Goal: Information Seeking & Learning: Learn about a topic

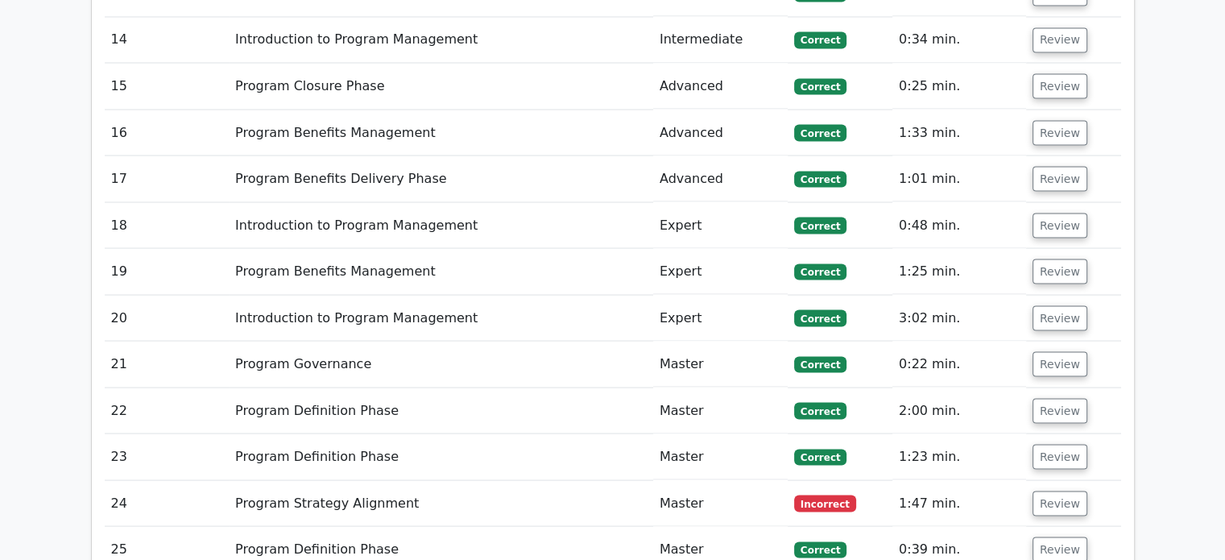
scroll to position [3133, 0]
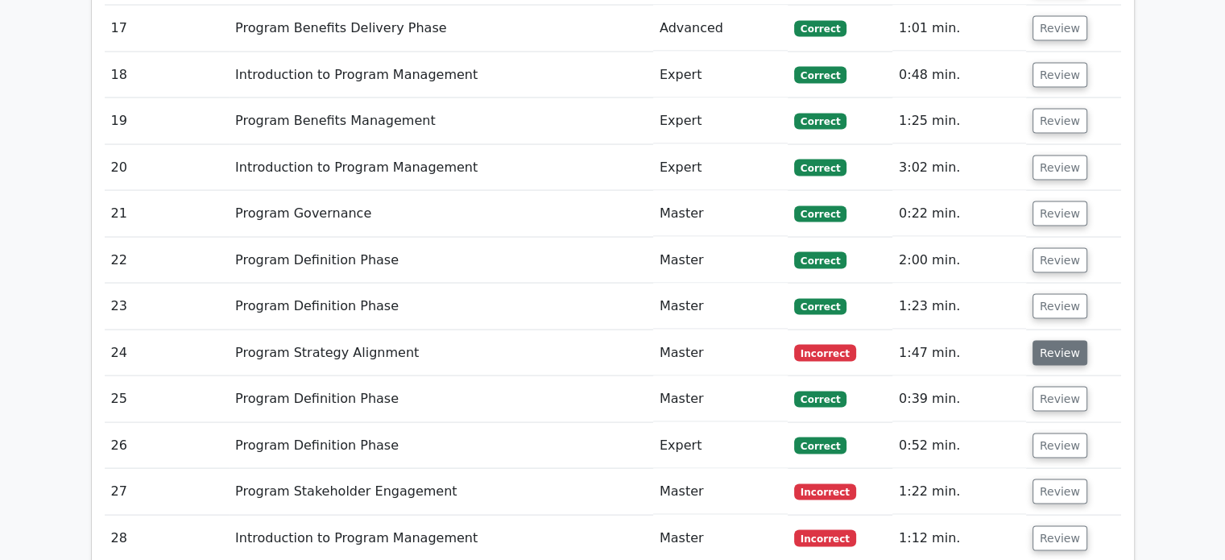
click at [1057, 341] on button "Review" at bounding box center [1059, 353] width 55 height 25
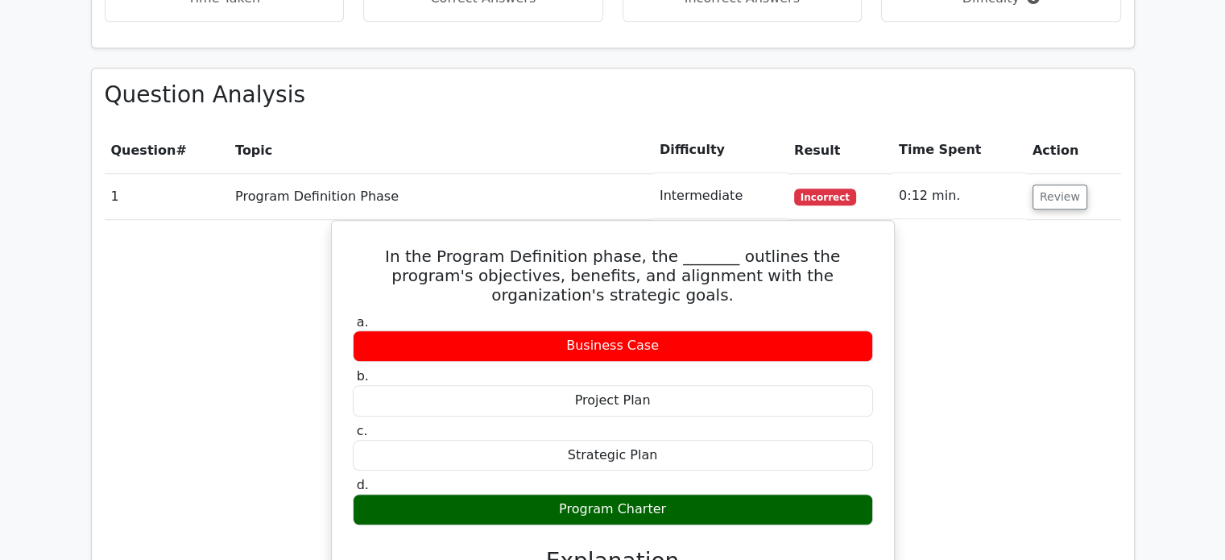
scroll to position [1414, 0]
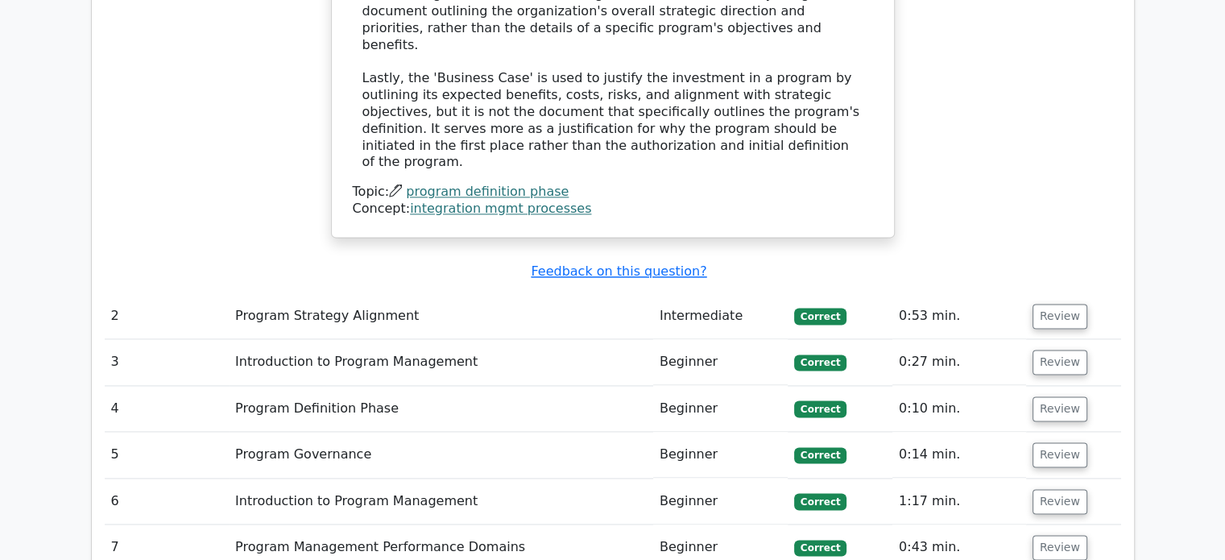
scroll to position [2155, 0]
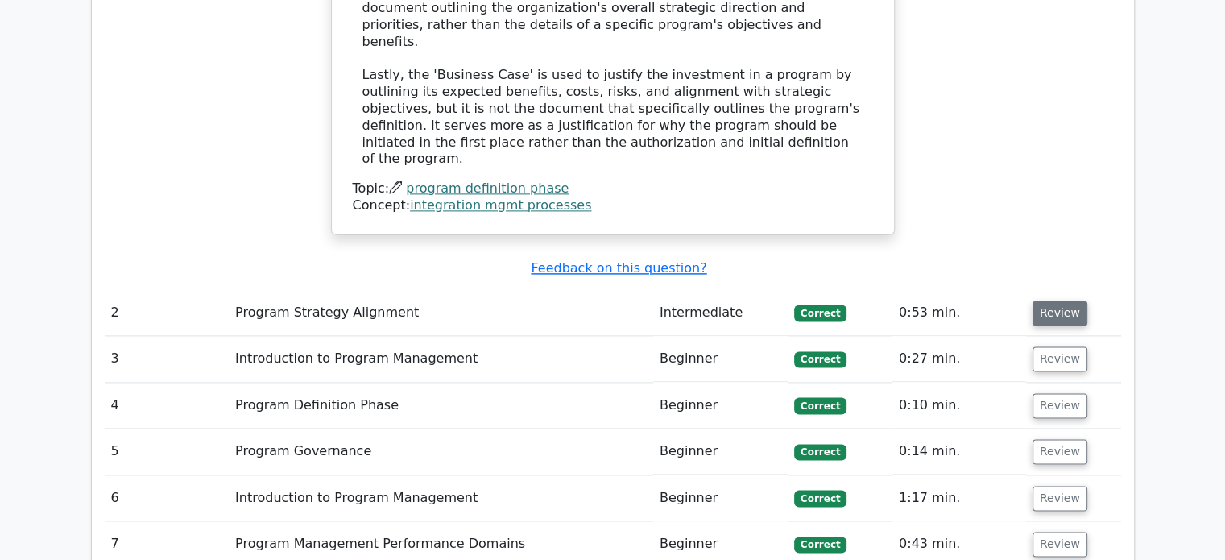
click at [1049, 300] on button "Review" at bounding box center [1059, 312] width 55 height 25
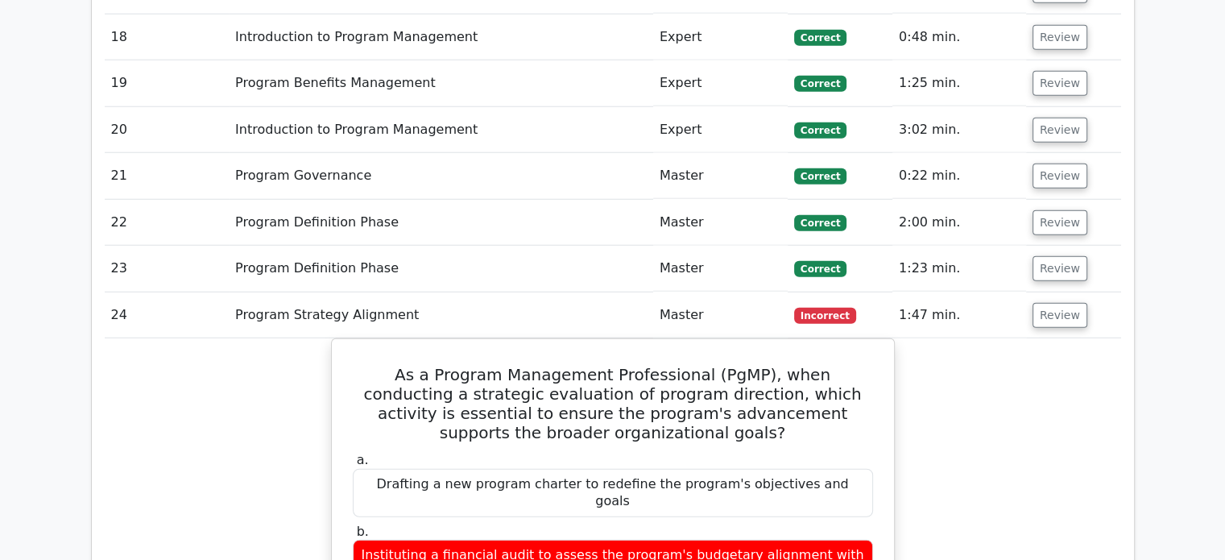
scroll to position [4305, 0]
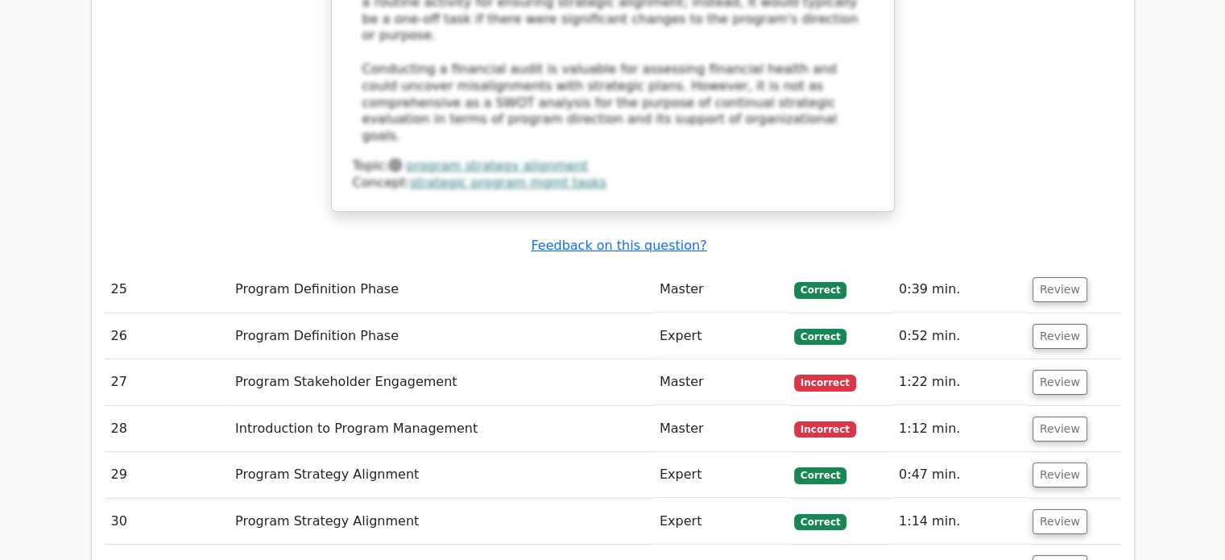
scroll to position [5271, 0]
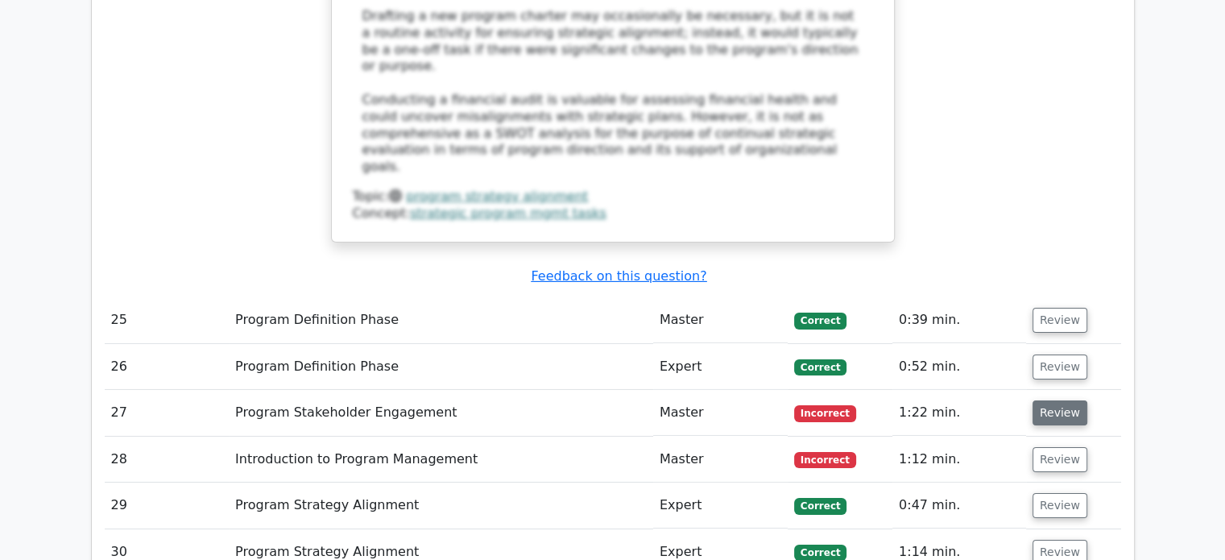
click at [1056, 400] on button "Review" at bounding box center [1059, 412] width 55 height 25
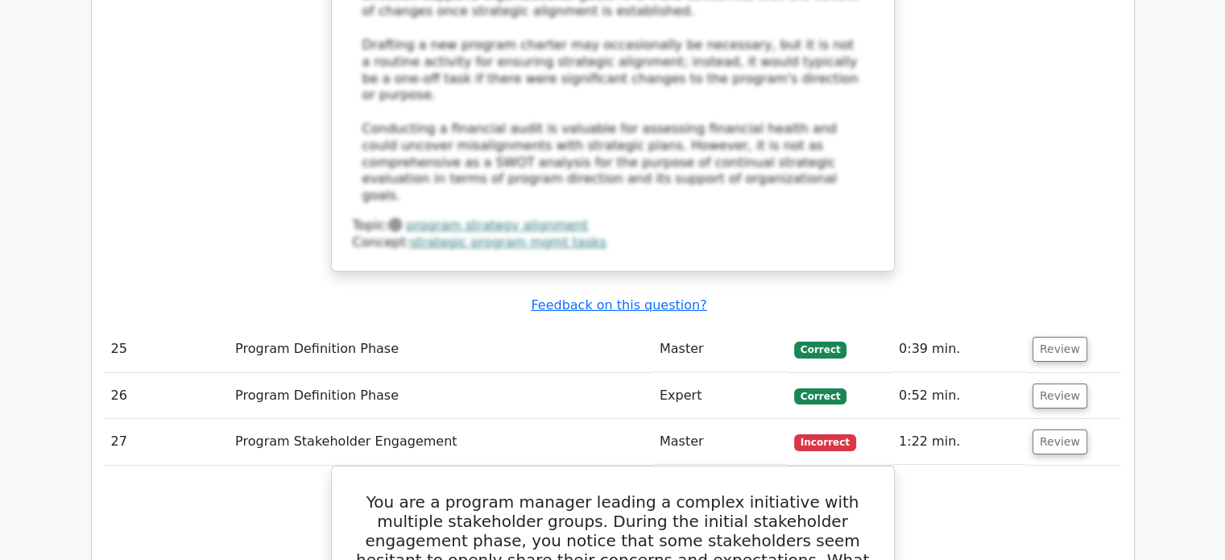
scroll to position [5263, 0]
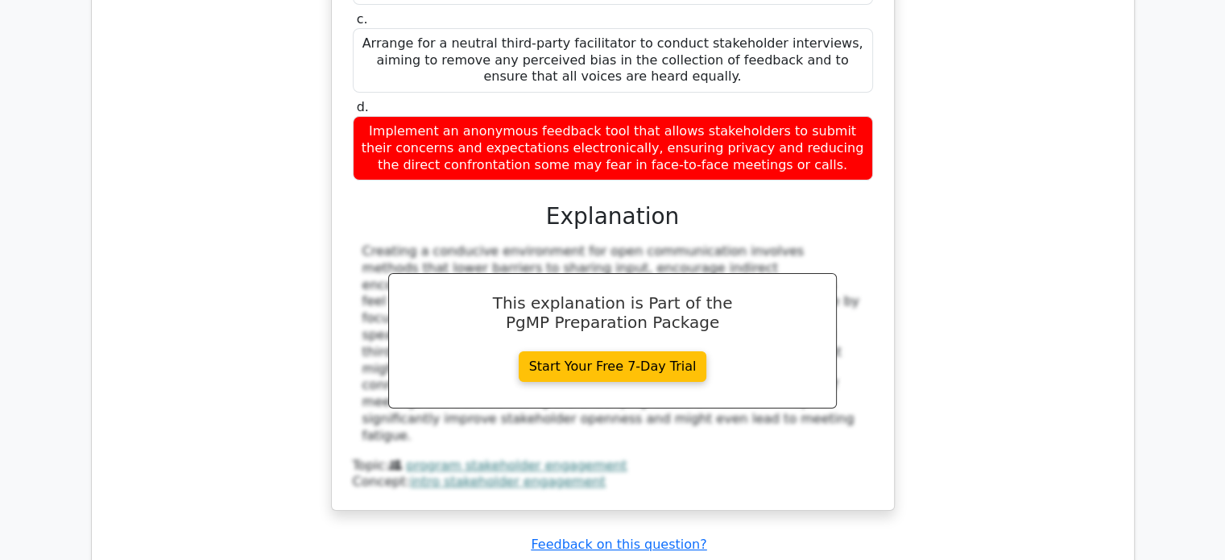
scroll to position [6100, 0]
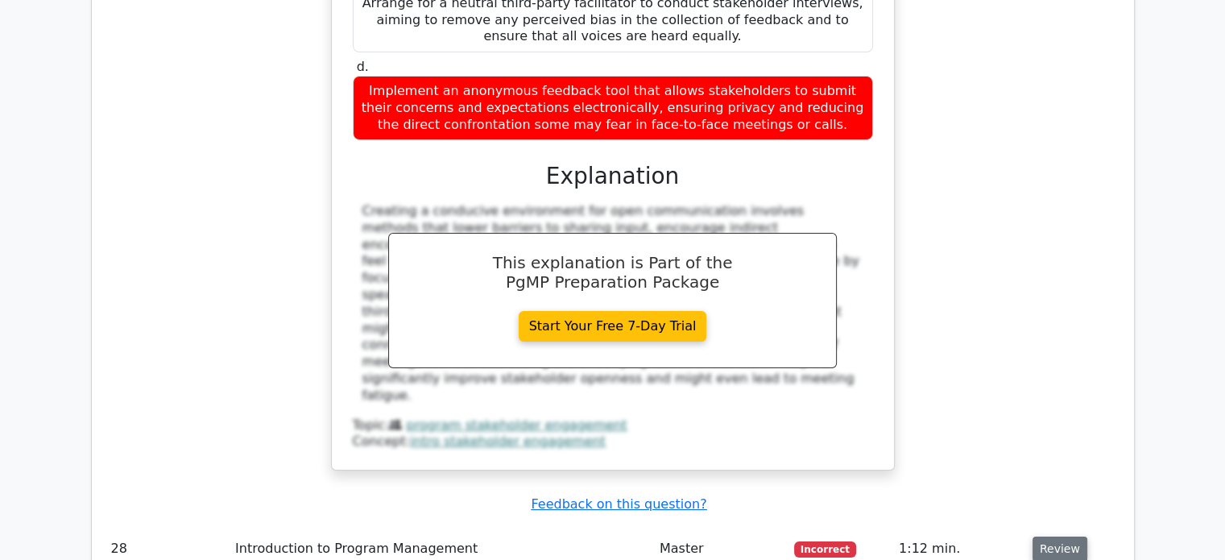
click at [1052, 536] on button "Review" at bounding box center [1059, 548] width 55 height 25
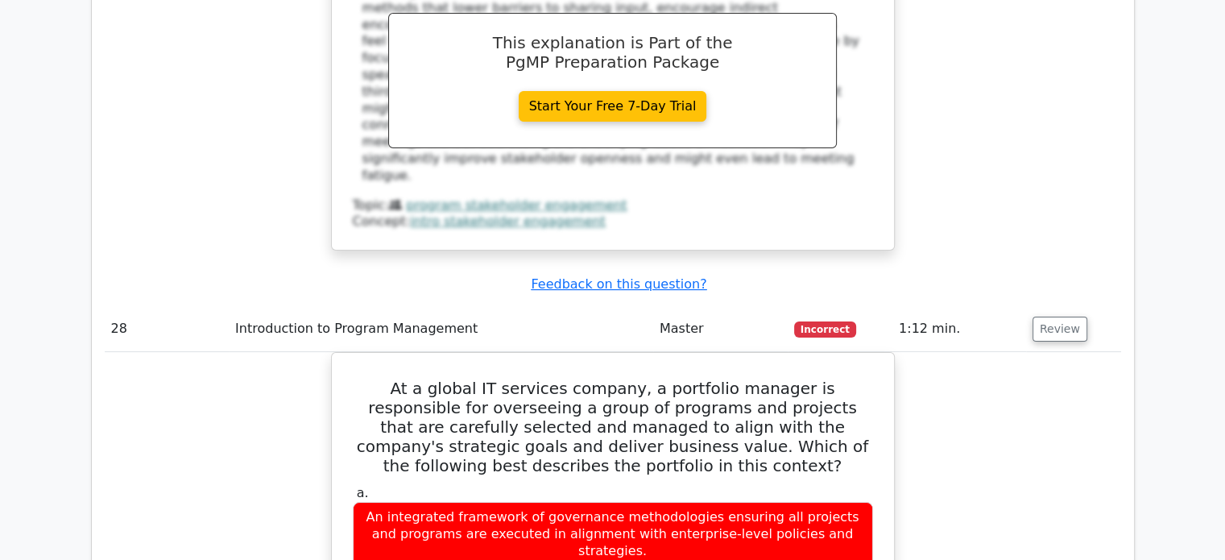
scroll to position [6326, 0]
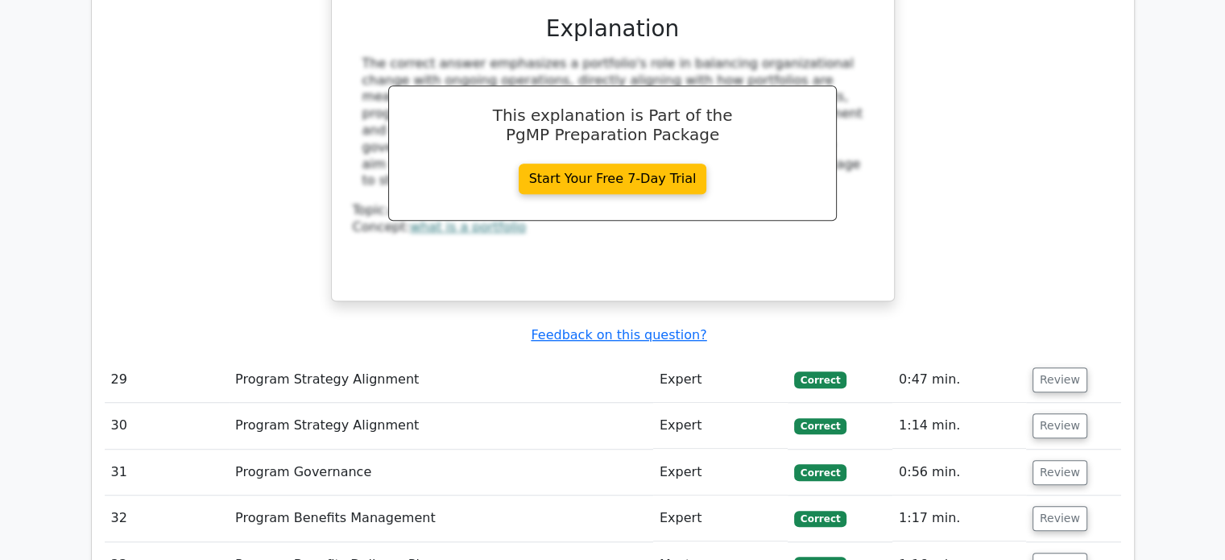
scroll to position [7163, 0]
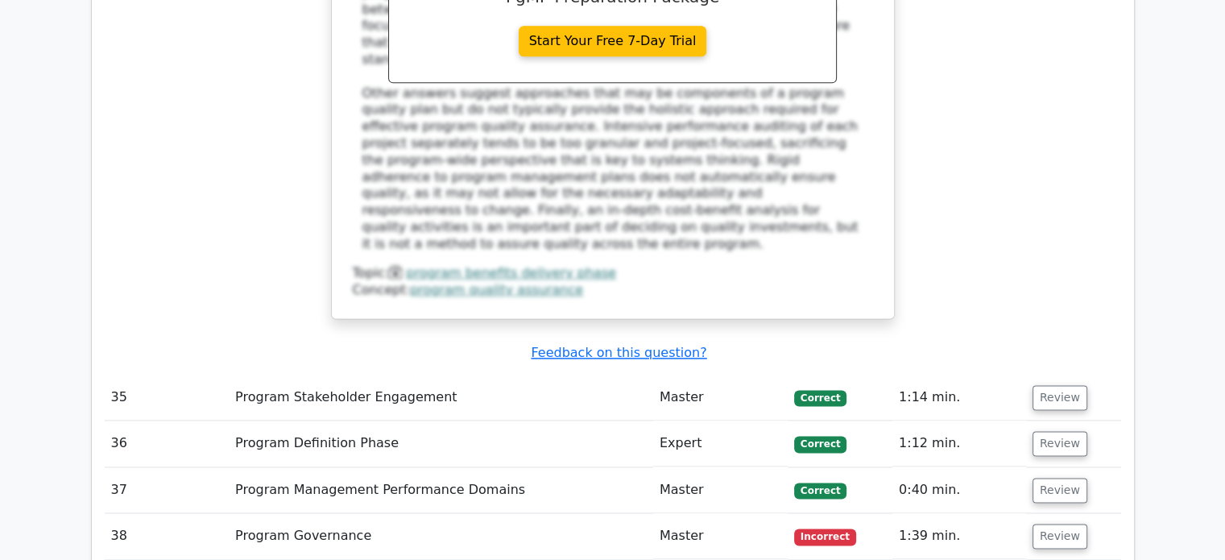
scroll to position [8258, 0]
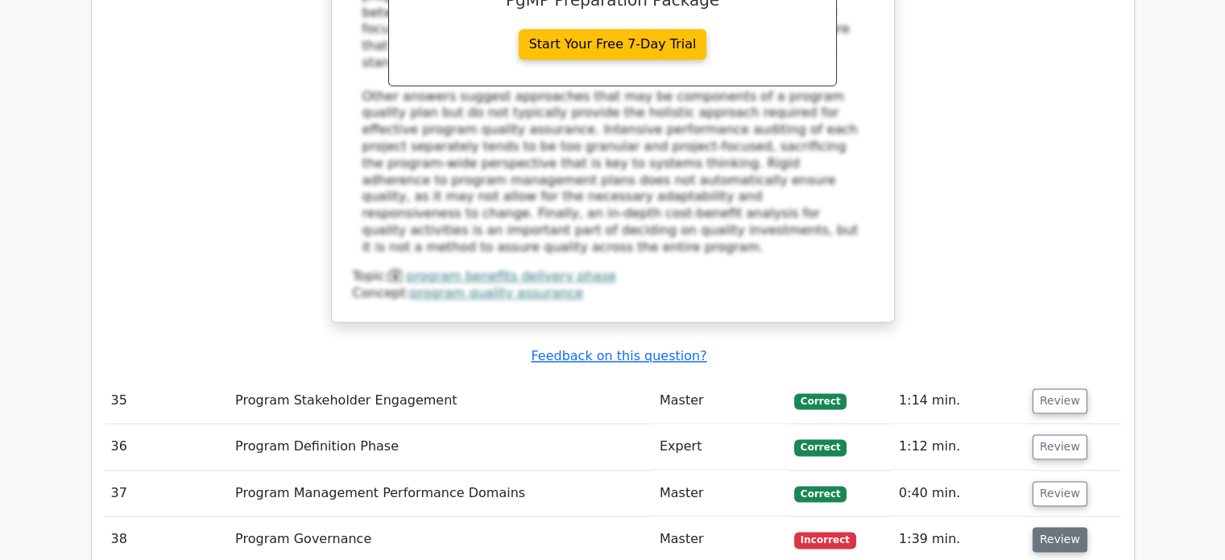
click at [1042, 527] on button "Review" at bounding box center [1059, 539] width 55 height 25
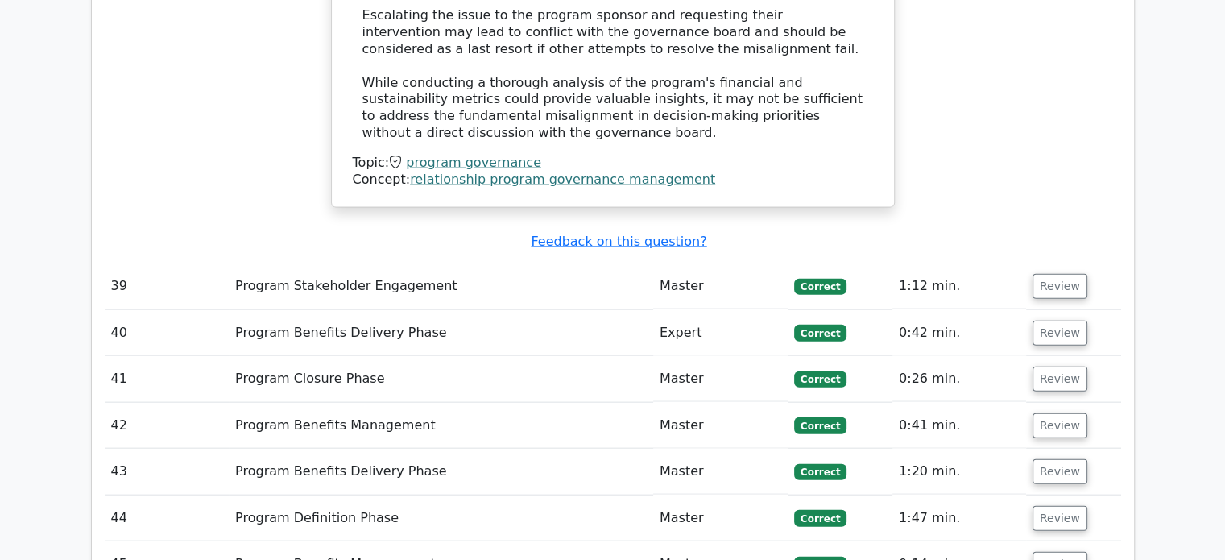
scroll to position [9707, 0]
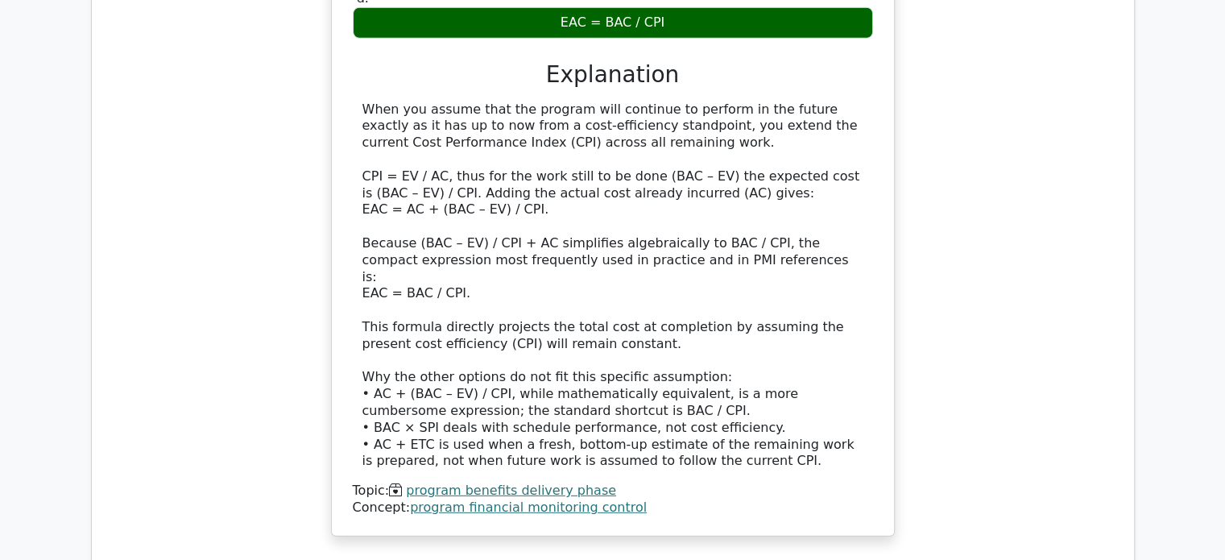
scroll to position [10674, 0]
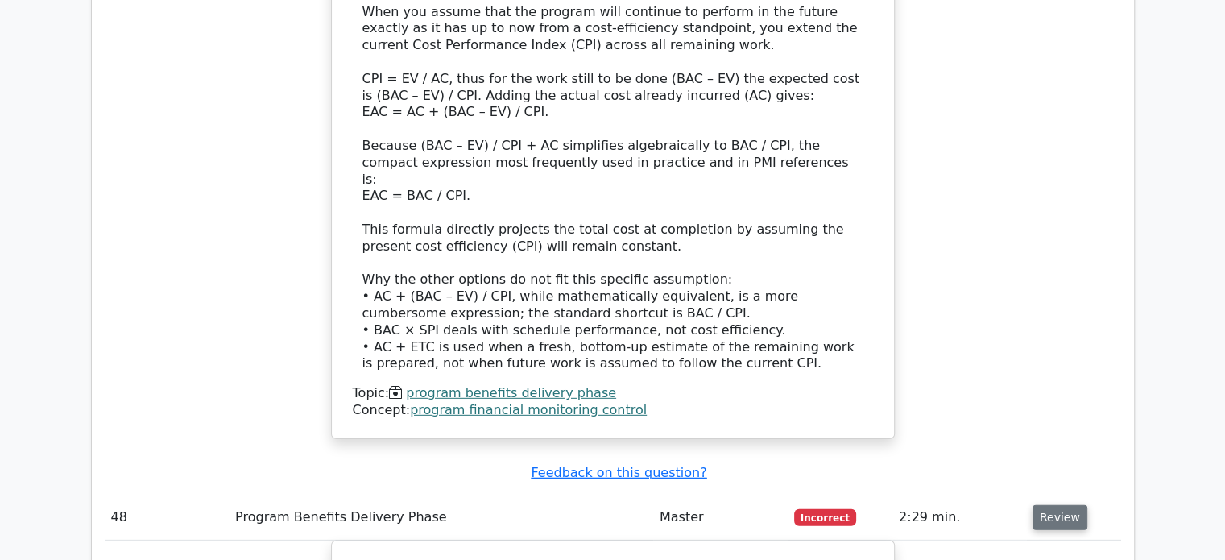
scroll to position [10770, 0]
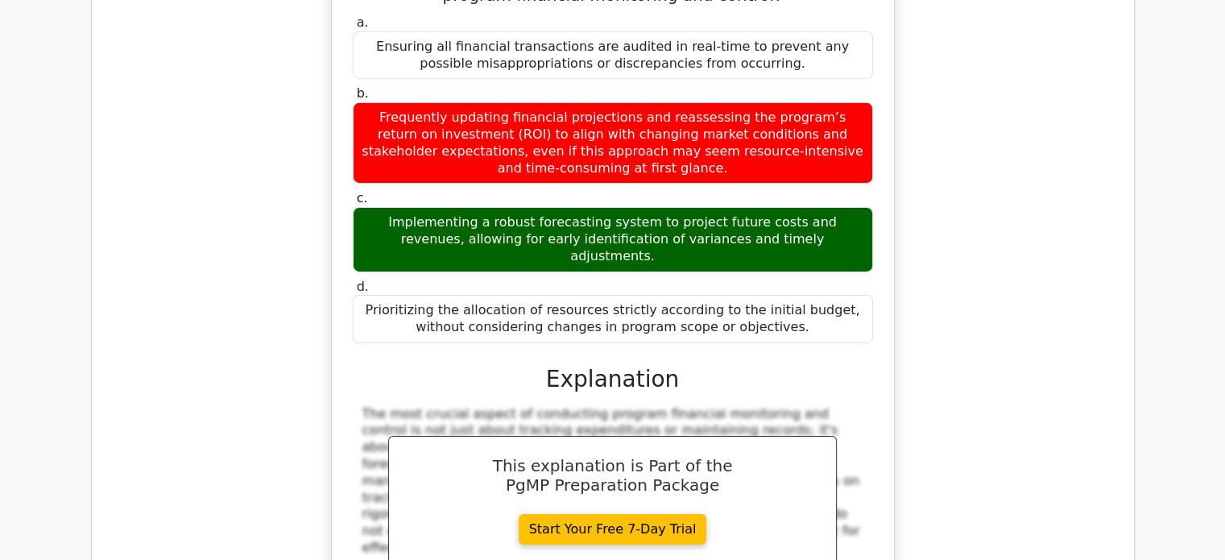
scroll to position [11382, 0]
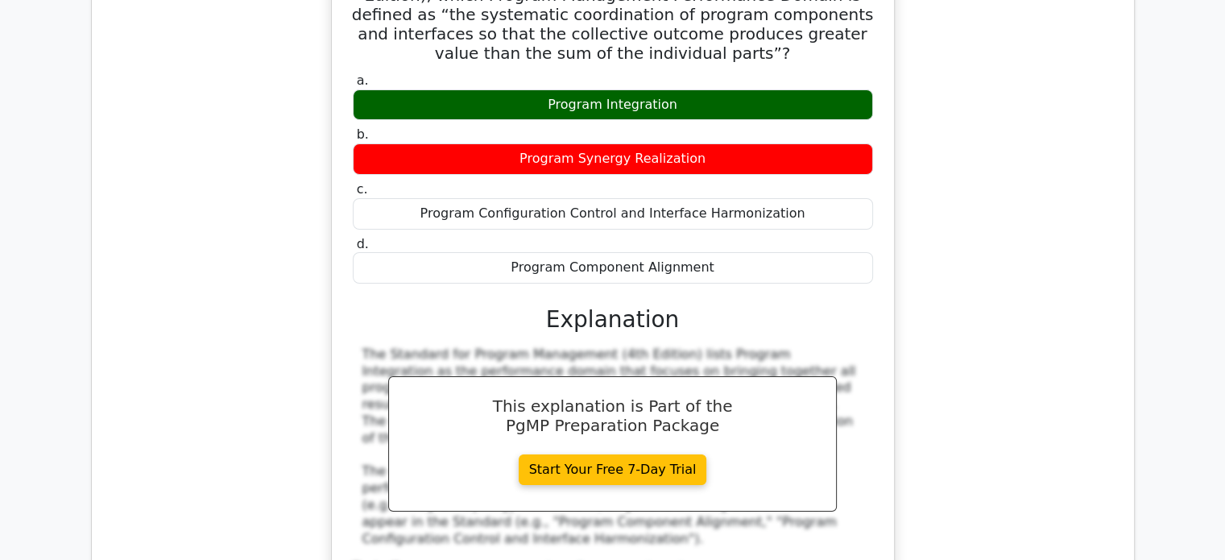
scroll to position [12220, 0]
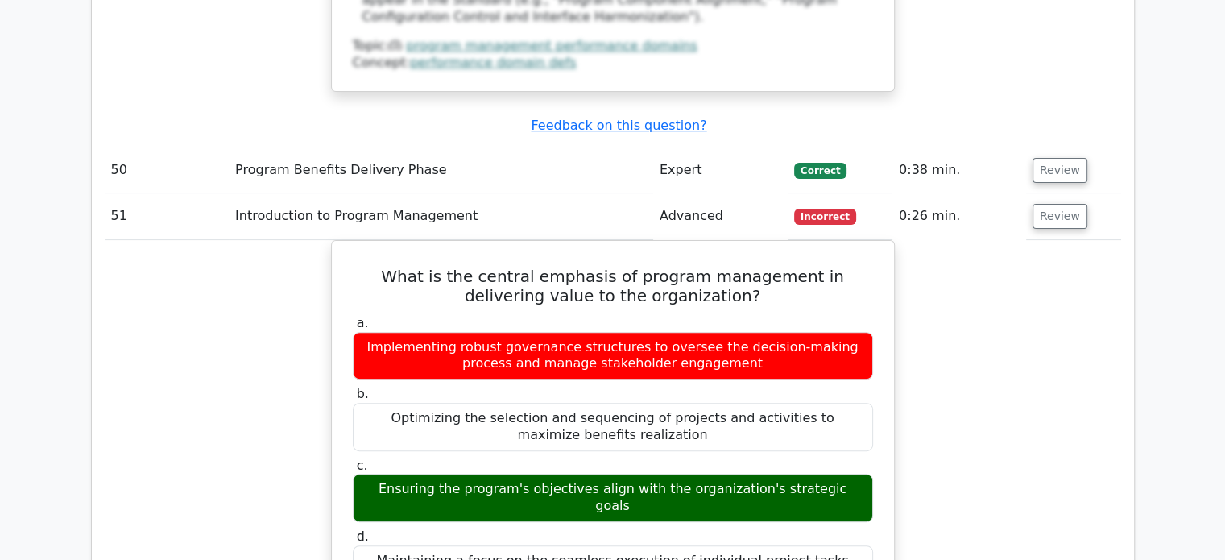
scroll to position [12703, 0]
